Goal: Transaction & Acquisition: Obtain resource

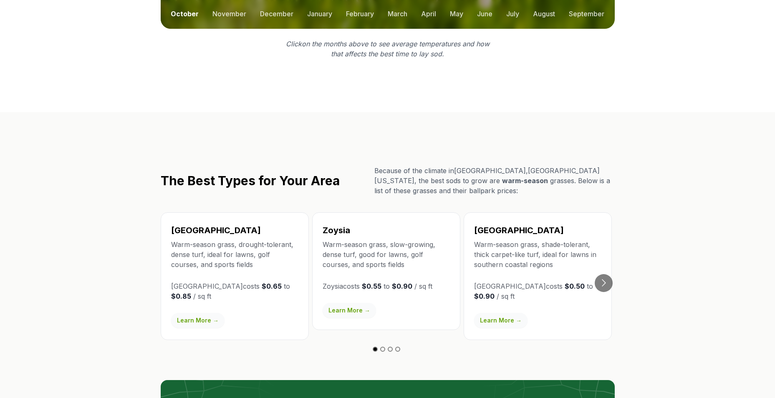
scroll to position [1336, 0]
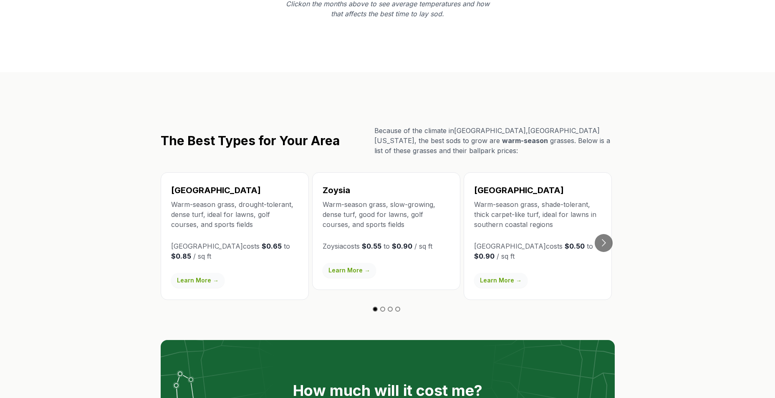
click at [501, 273] on link "Learn More →" at bounding box center [500, 280] width 53 height 15
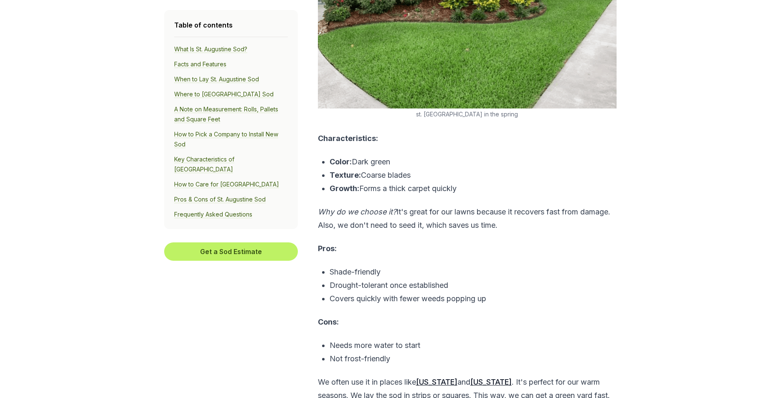
scroll to position [501, 0]
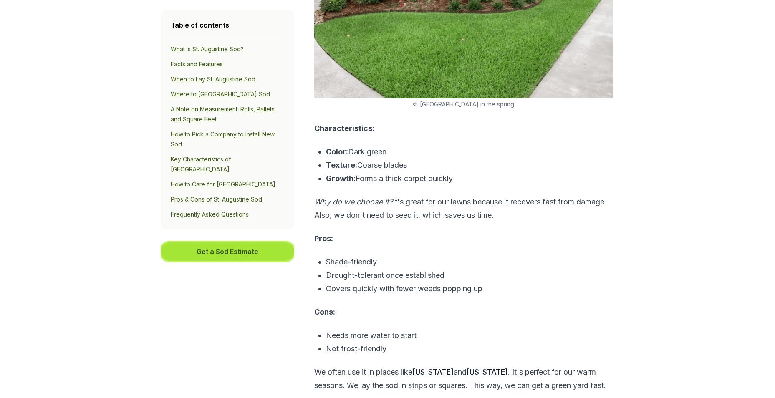
click at [232, 243] on button "Get a Sod Estimate" at bounding box center [228, 252] width 134 height 18
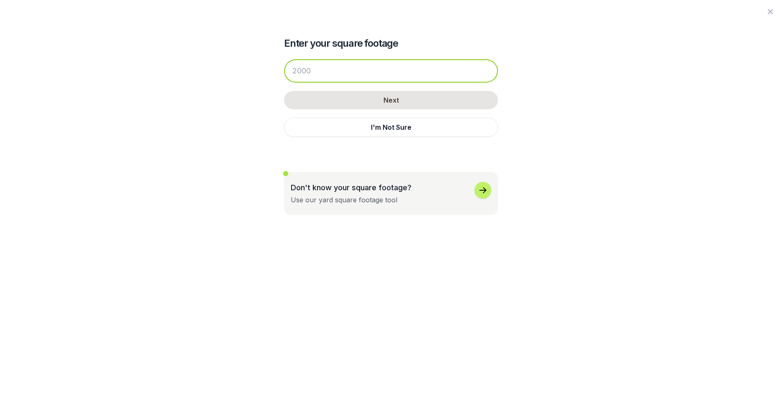
drag, startPoint x: 334, startPoint y: 76, endPoint x: 21, endPoint y: 64, distance: 313.0
click at [21, 64] on div "Enter your square footage Next I'm Not Sure Don't know your square footage? Use…" at bounding box center [391, 199] width 782 height 398
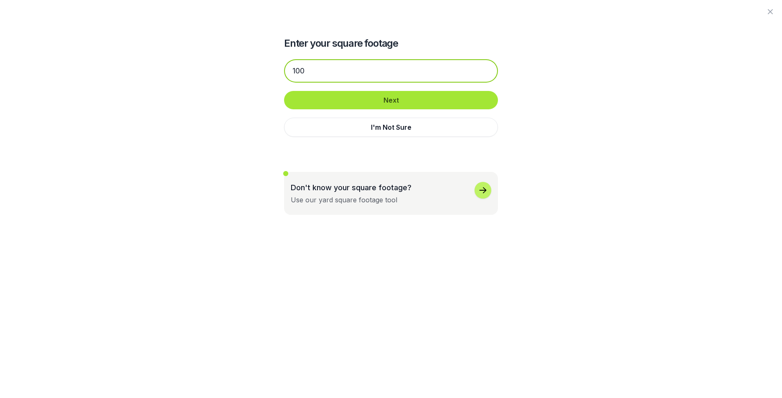
type input "100"
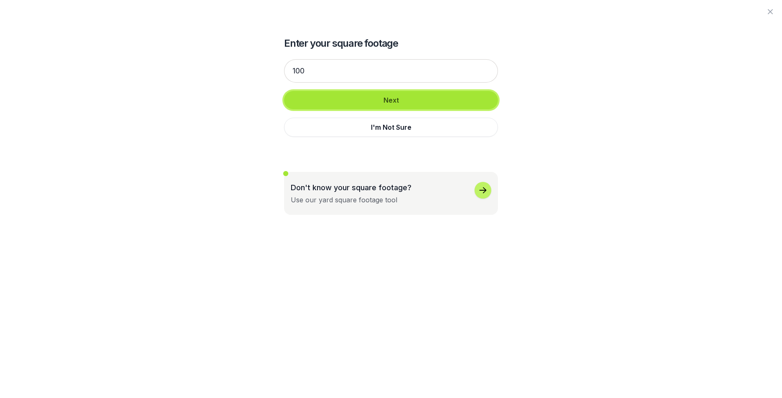
click at [387, 98] on button "Next" at bounding box center [391, 100] width 214 height 18
